Goal: Navigation & Orientation: Find specific page/section

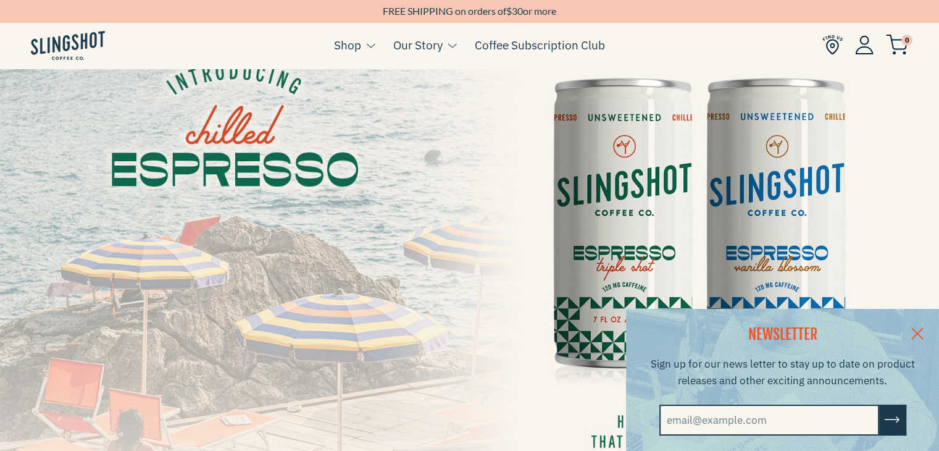
scroll to position [123, 0]
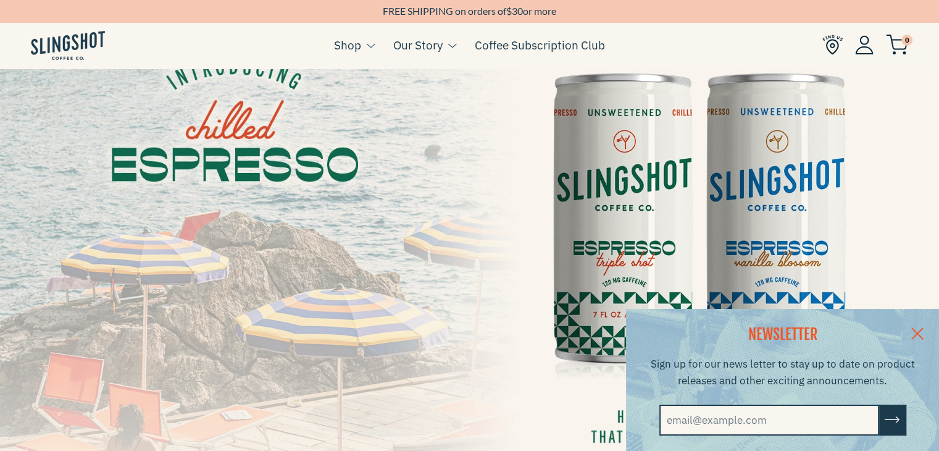
click at [930, 325] on link at bounding box center [917, 333] width 43 height 48
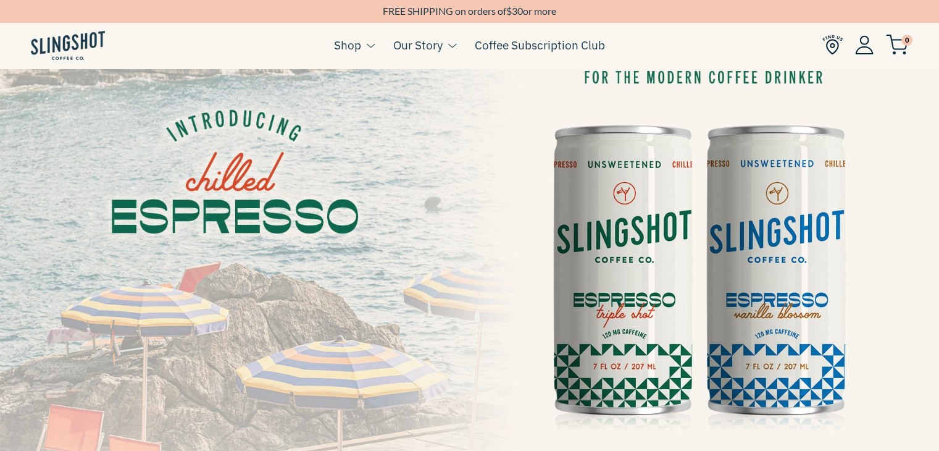
scroll to position [0, 0]
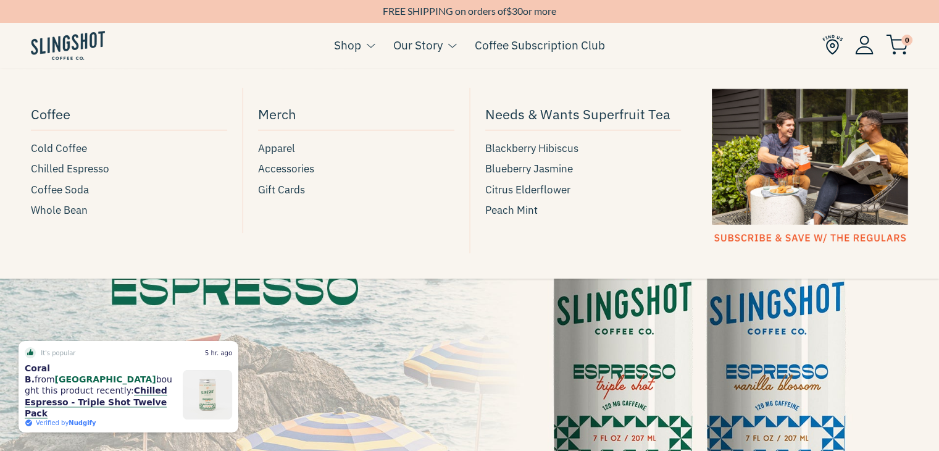
click at [349, 42] on link "Shop" at bounding box center [347, 45] width 27 height 19
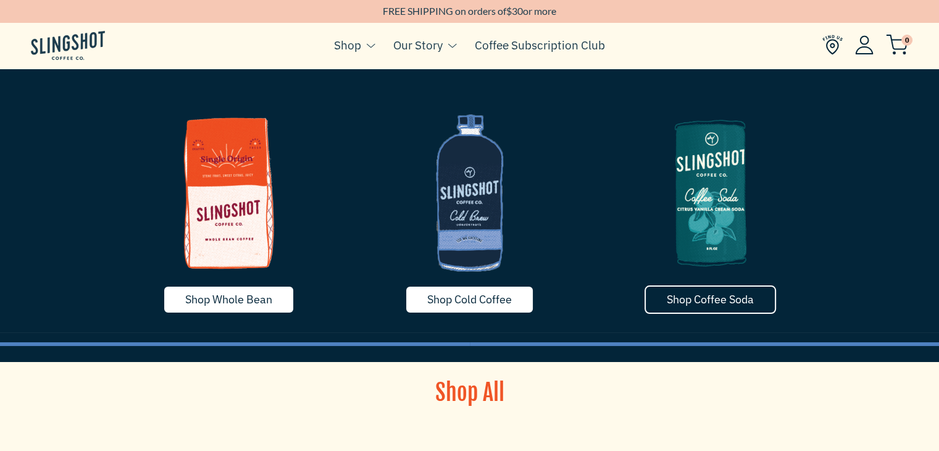
click at [718, 305] on span "Shop Coffee Soda" at bounding box center [710, 299] width 87 height 14
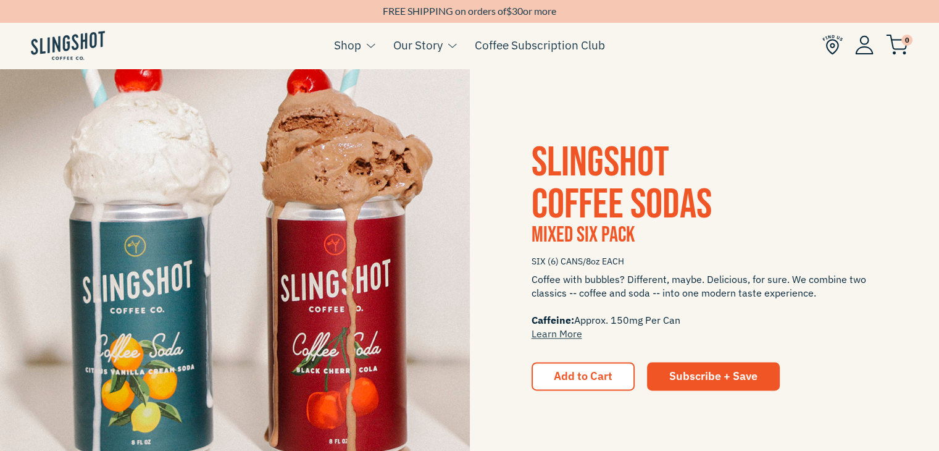
scroll to position [2424, 0]
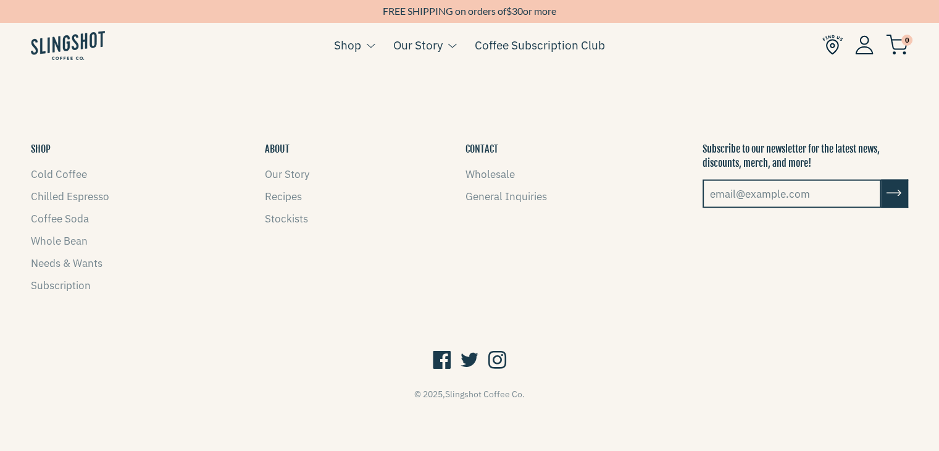
click at [504, 349] on icon at bounding box center [497, 360] width 18 height 23
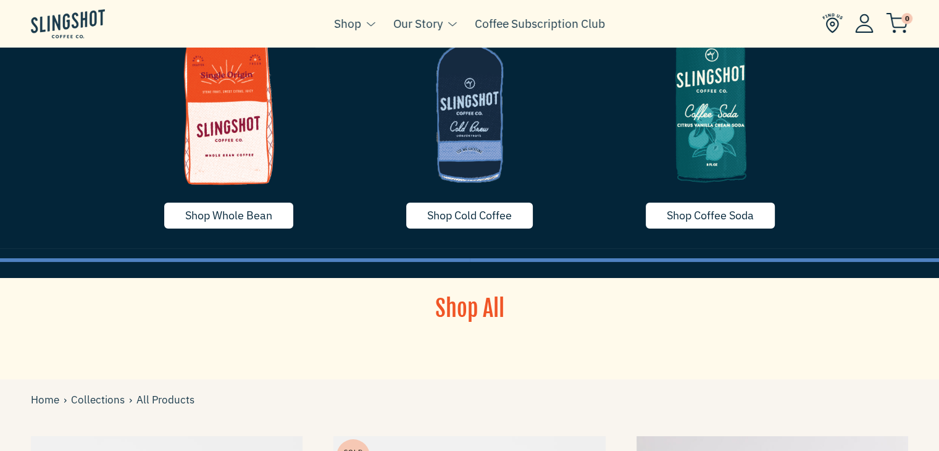
scroll to position [62, 0]
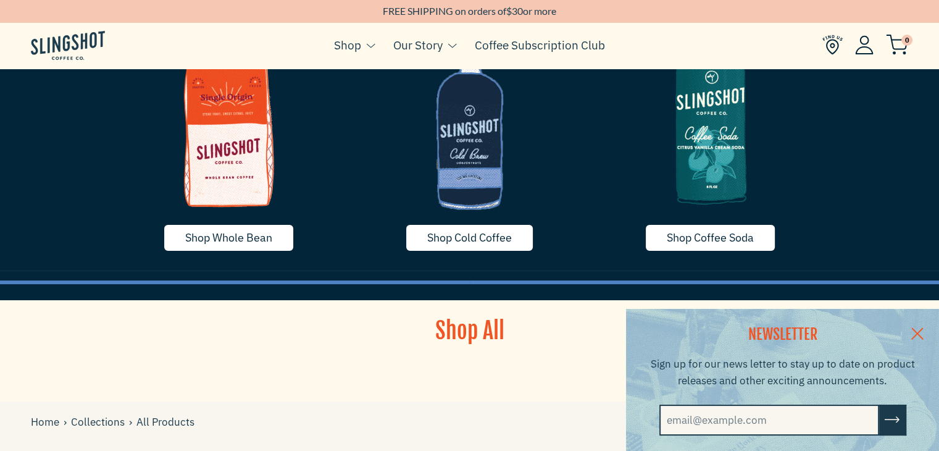
click at [930, 328] on link at bounding box center [917, 333] width 43 height 48
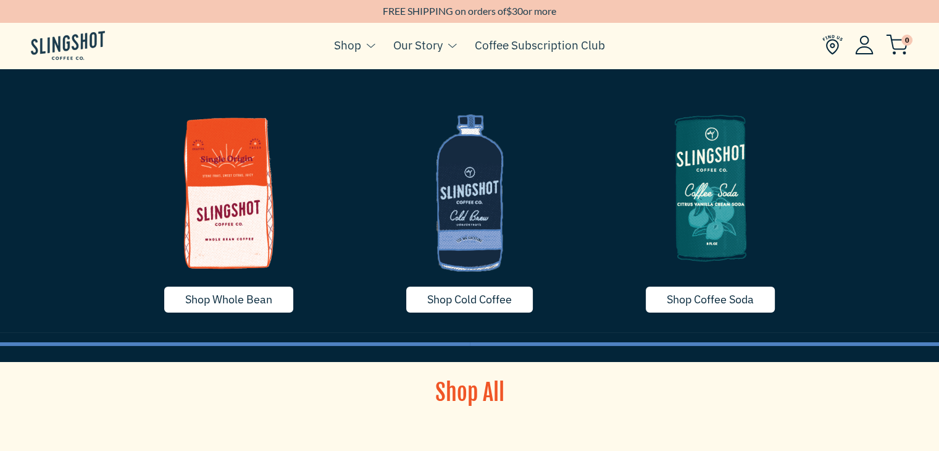
scroll to position [0, 0]
click at [708, 215] on img at bounding box center [710, 187] width 222 height 185
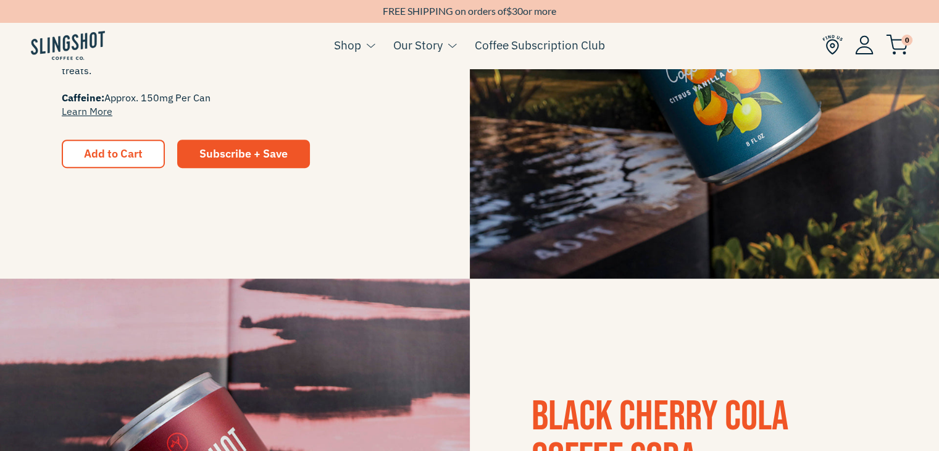
scroll to position [432, 0]
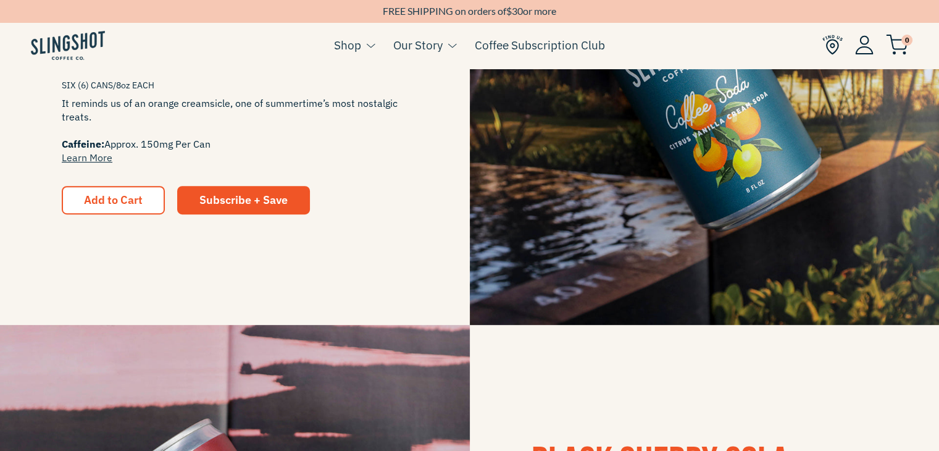
click at [157, 97] on span "It reminds us of an orange creamsicle, one of summertime’s most nostalgic treat…" at bounding box center [235, 130] width 346 height 68
click at [93, 160] on link "Learn More" at bounding box center [87, 157] width 51 height 12
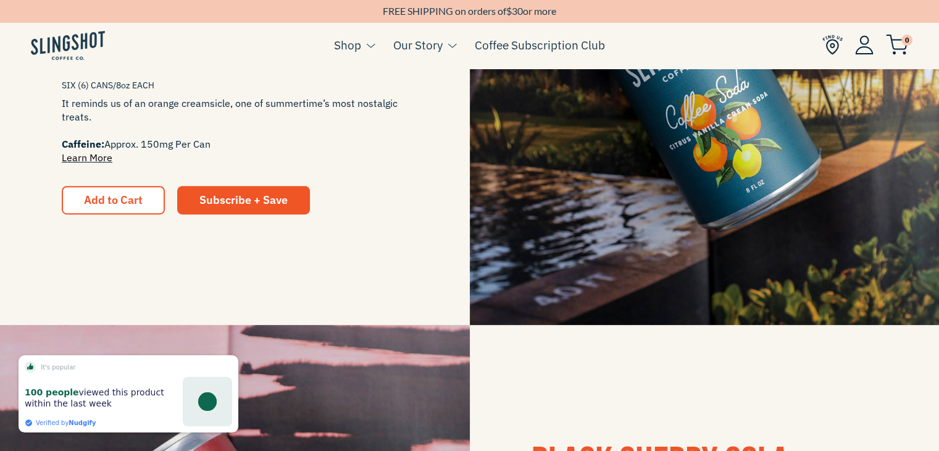
click at [98, 154] on link "Learn More" at bounding box center [87, 157] width 51 height 12
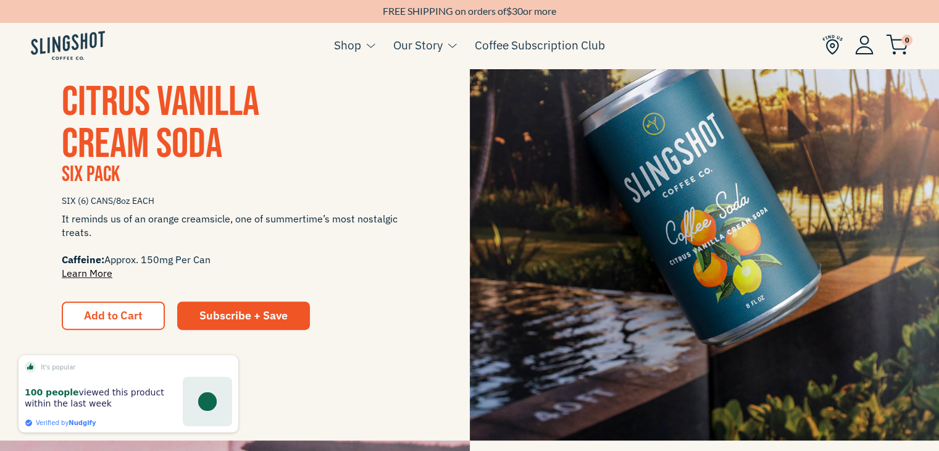
scroll to position [185, 0]
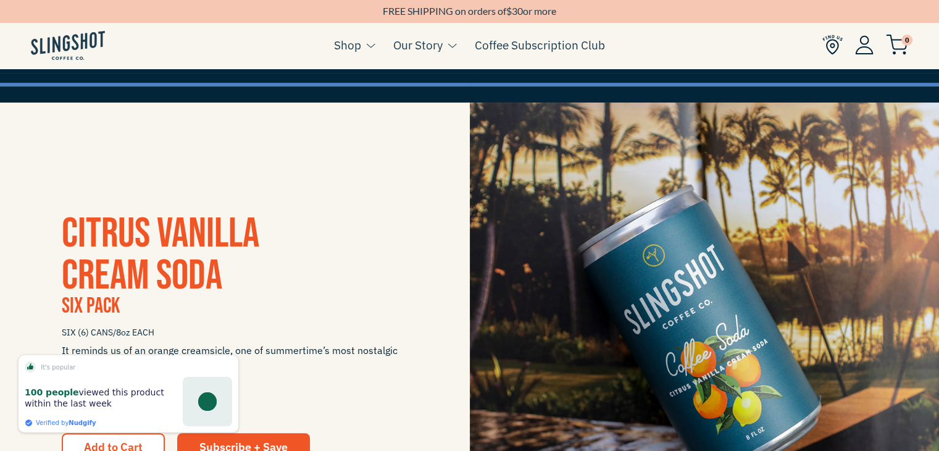
click at [558, 236] on img at bounding box center [705, 337] width 470 height 470
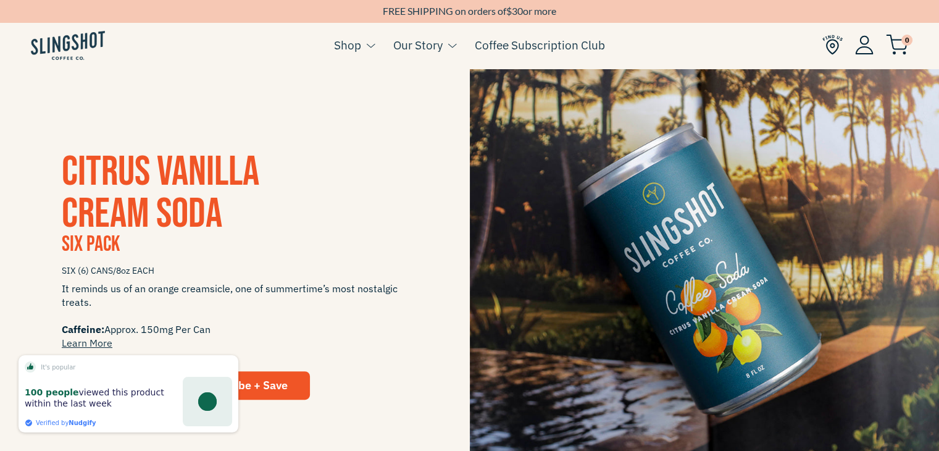
click at [551, 230] on img at bounding box center [705, 276] width 470 height 470
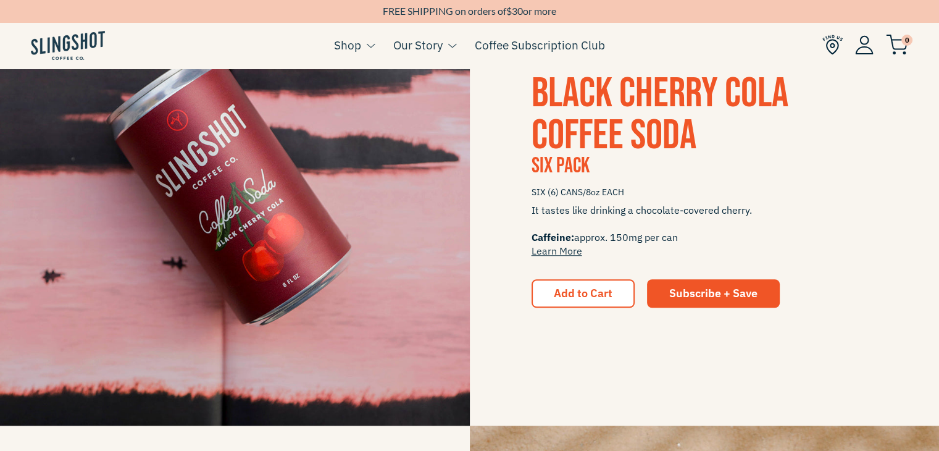
scroll to position [802, 0]
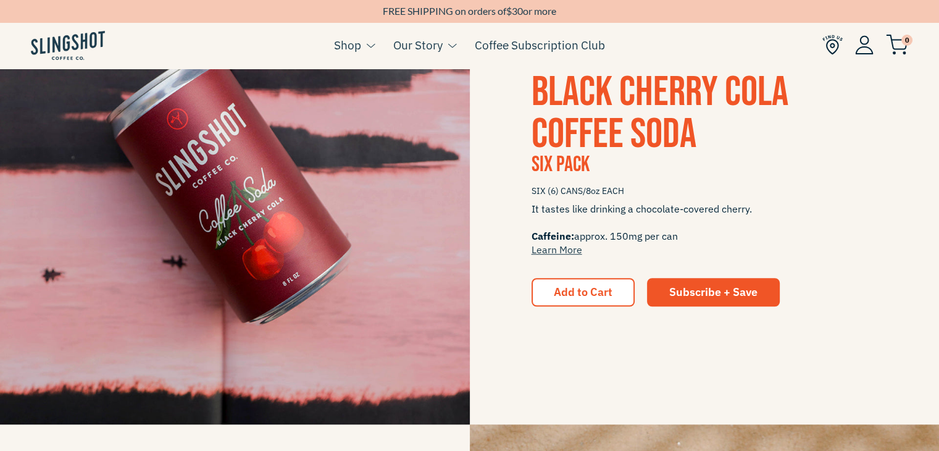
click at [647, 230] on span "It tastes like drinking a chocolate-covered cherry. Caffeine: approx. 150mg per…" at bounding box center [704, 229] width 346 height 54
click at [572, 240] on span "Caffeine:" at bounding box center [552, 236] width 43 height 12
click at [572, 250] on link "Learn More" at bounding box center [556, 249] width 51 height 12
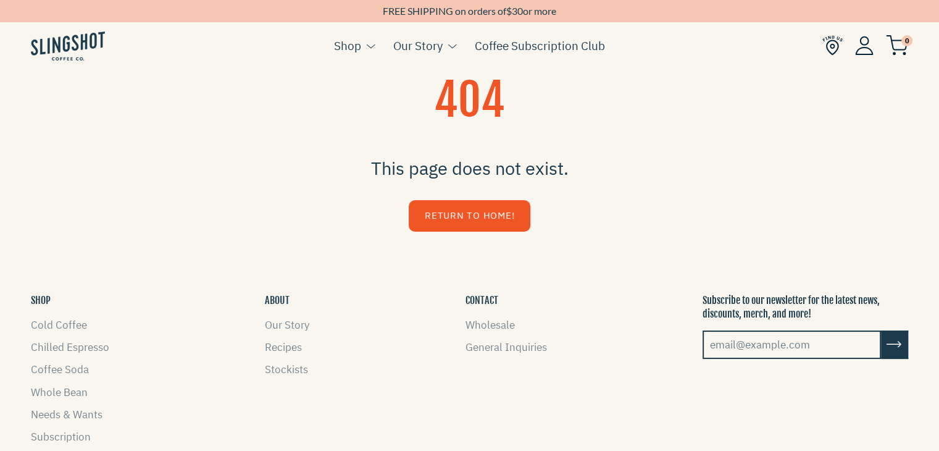
click at [367, 21] on div "FREE SHIPPING on orders of $ 30 or more" at bounding box center [469, 11] width 939 height 22
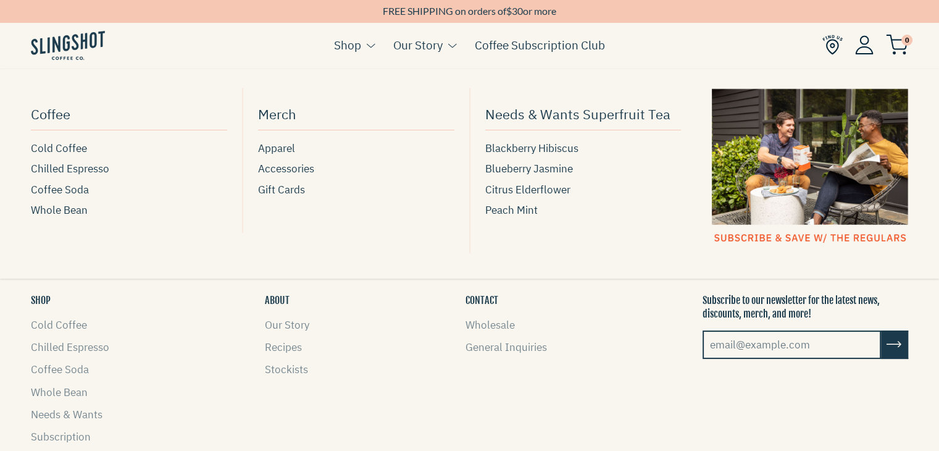
click at [359, 41] on link "Shop" at bounding box center [347, 45] width 27 height 19
click at [77, 188] on span "Coffee Soda" at bounding box center [60, 189] width 58 height 17
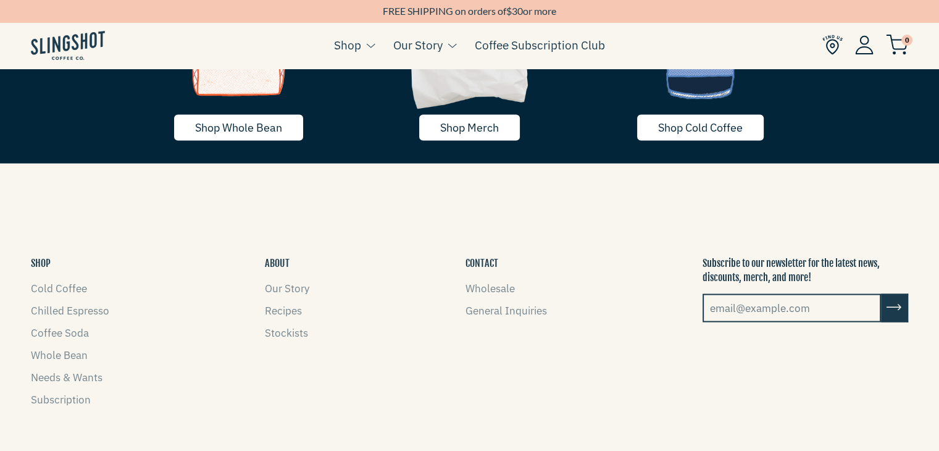
scroll to position [2424, 0]
